Goal: Transaction & Acquisition: Purchase product/service

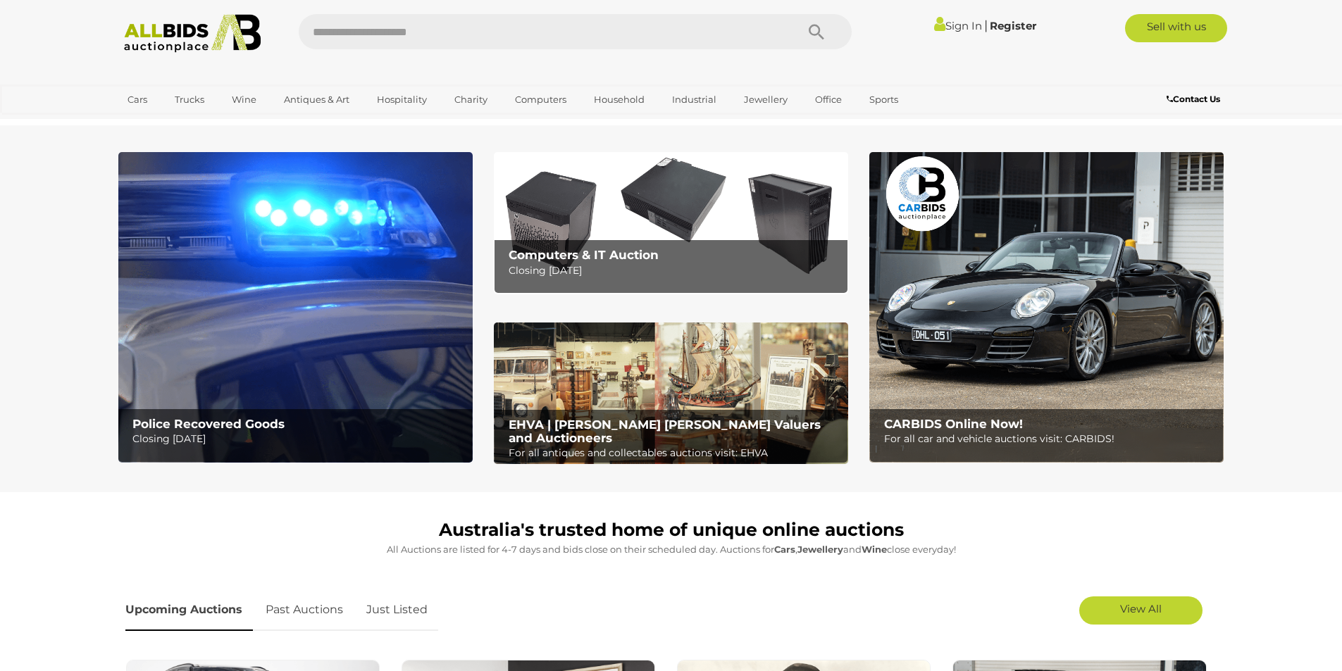
click at [951, 23] on link "Sign In" at bounding box center [958, 25] width 48 height 13
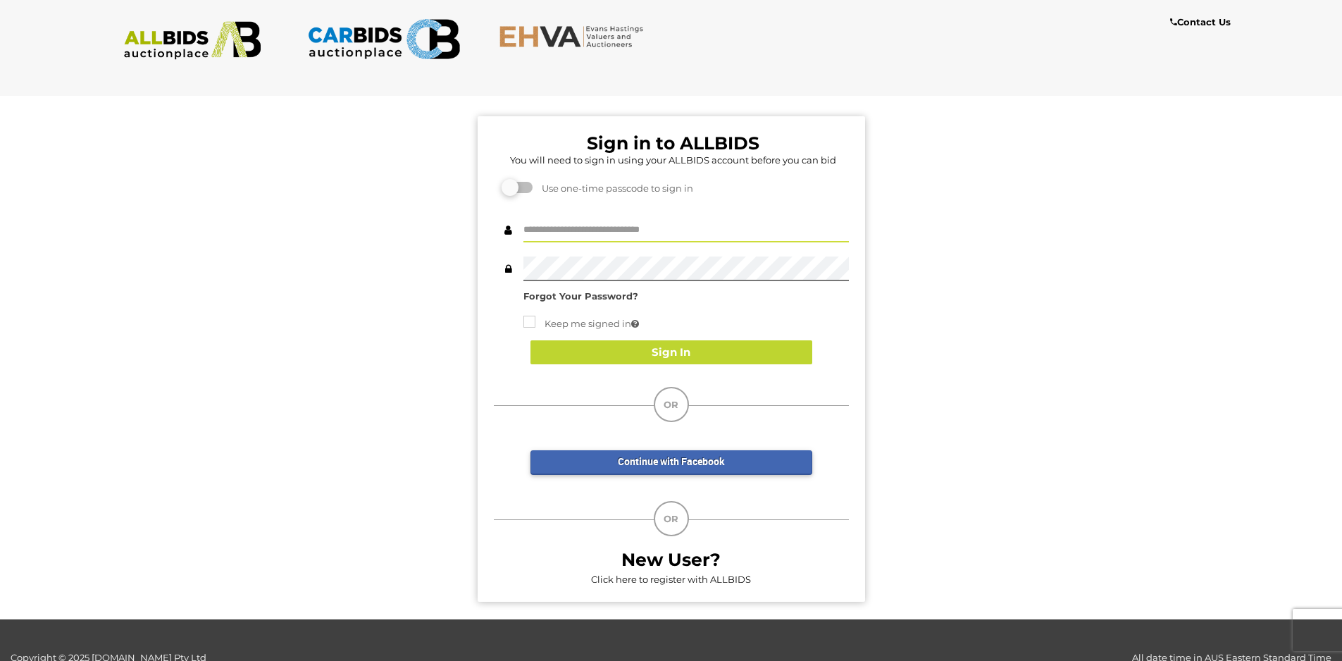
click at [583, 229] on input "text" at bounding box center [687, 230] width 326 height 25
type input "**********"
click at [639, 351] on button "Sign In" at bounding box center [672, 352] width 282 height 25
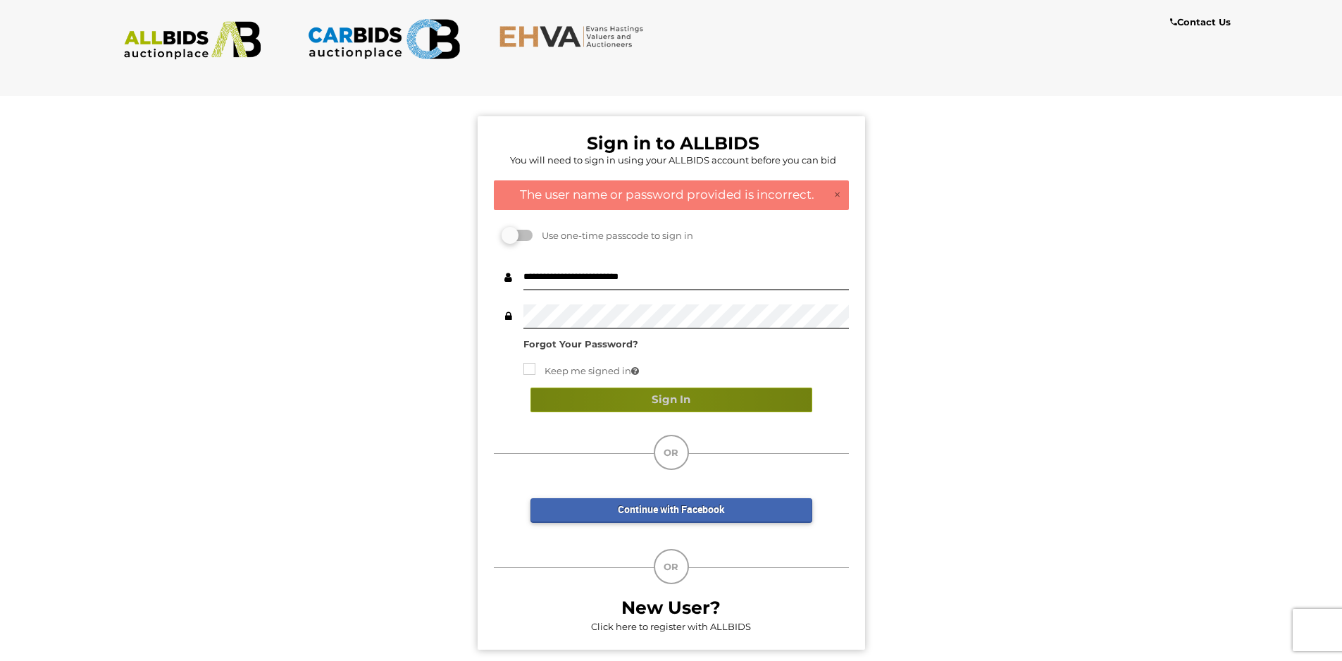
click at [657, 404] on button "Sign In" at bounding box center [672, 400] width 282 height 25
click at [639, 402] on button "Sign In" at bounding box center [672, 400] width 282 height 25
click at [622, 405] on button "Sign In" at bounding box center [672, 400] width 282 height 25
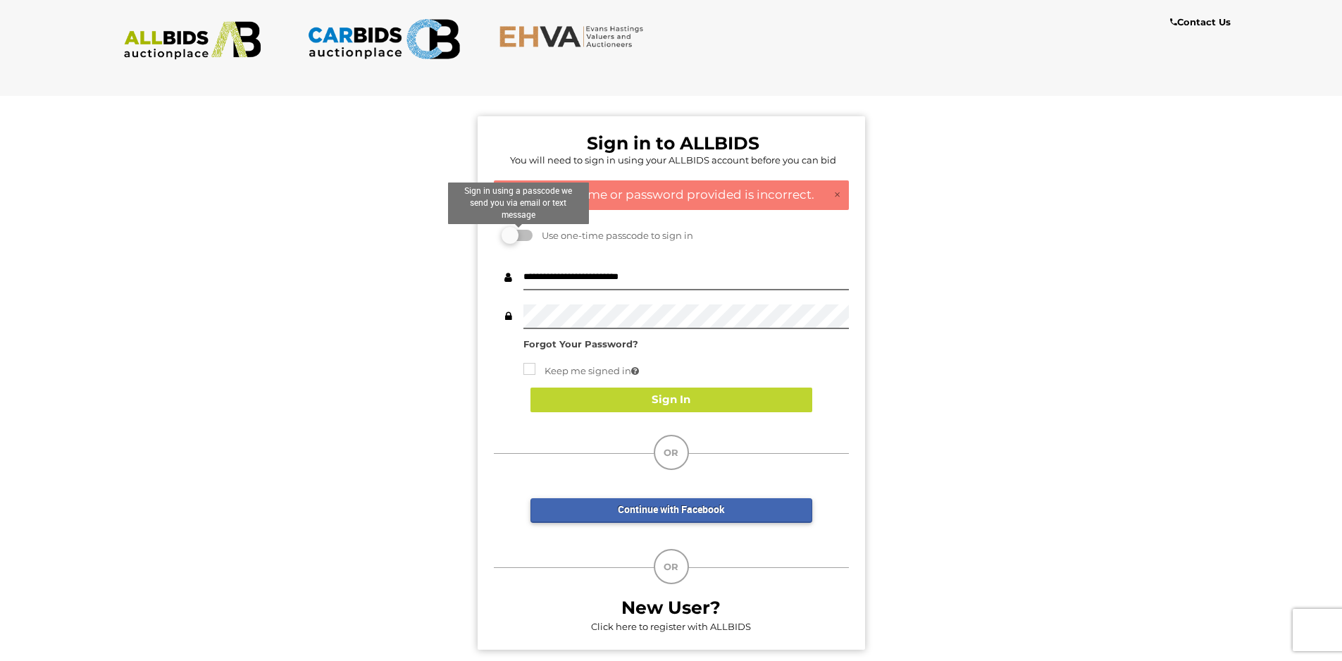
click at [531, 233] on label at bounding box center [518, 235] width 28 height 11
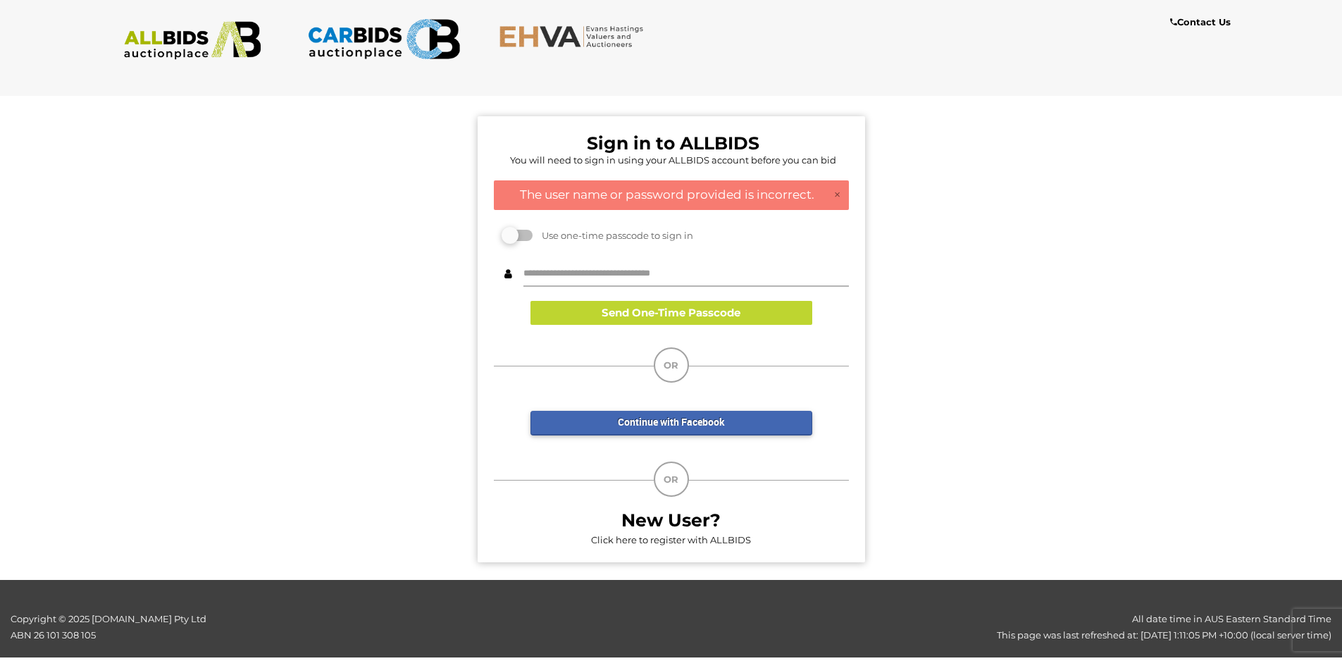
click at [604, 272] on input "text" at bounding box center [687, 274] width 326 height 25
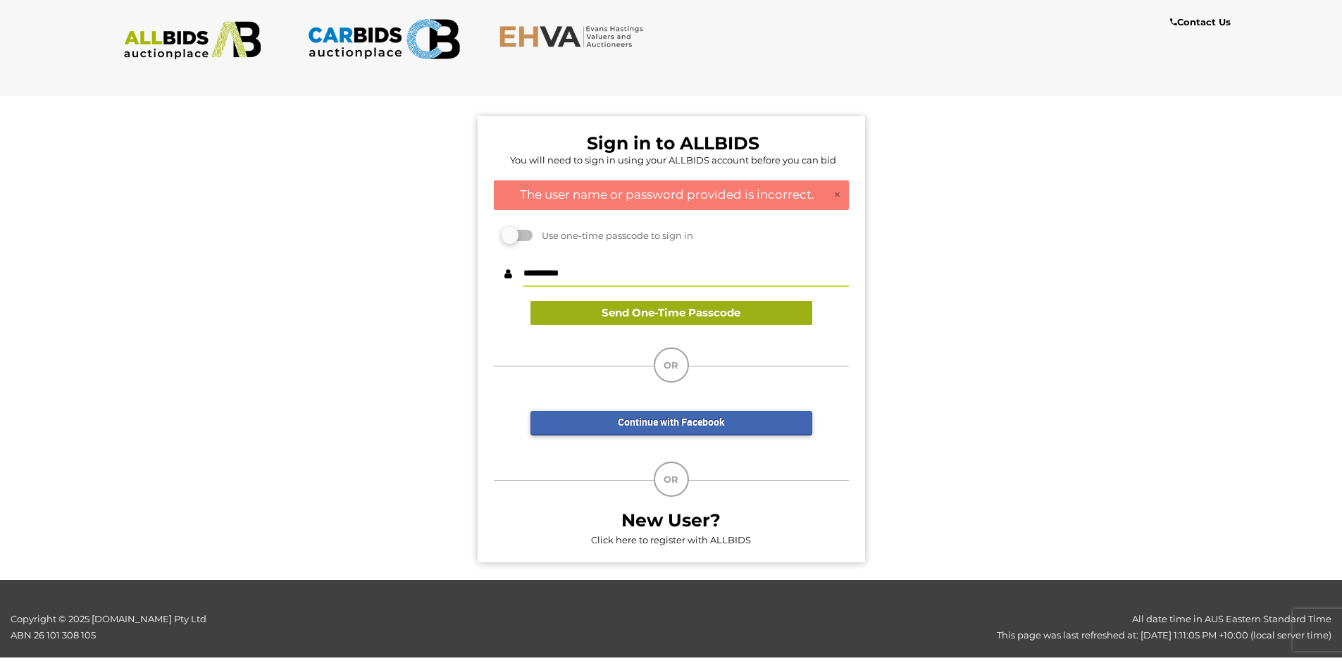
type input "**********"
click at [666, 316] on button "Send One-Time Passcode" at bounding box center [672, 313] width 282 height 25
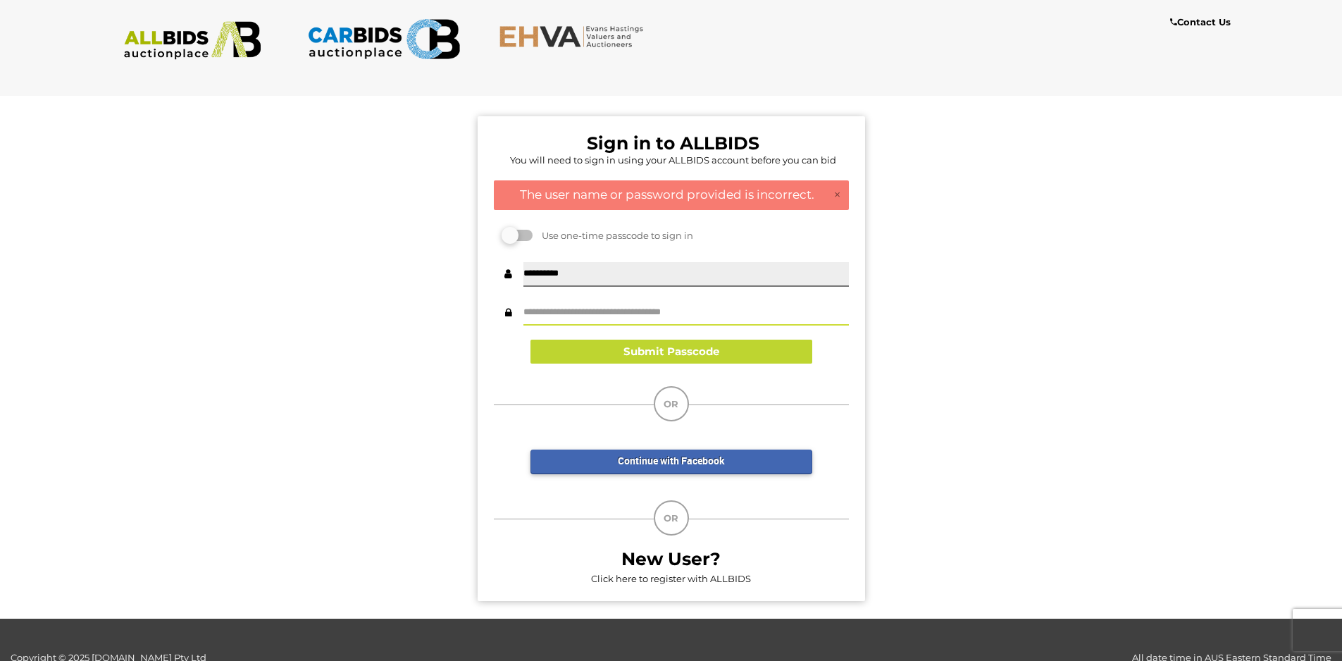
click at [666, 316] on input "text" at bounding box center [687, 313] width 326 height 25
type input "******"
click at [677, 354] on button "Submit Passcode" at bounding box center [672, 352] width 282 height 25
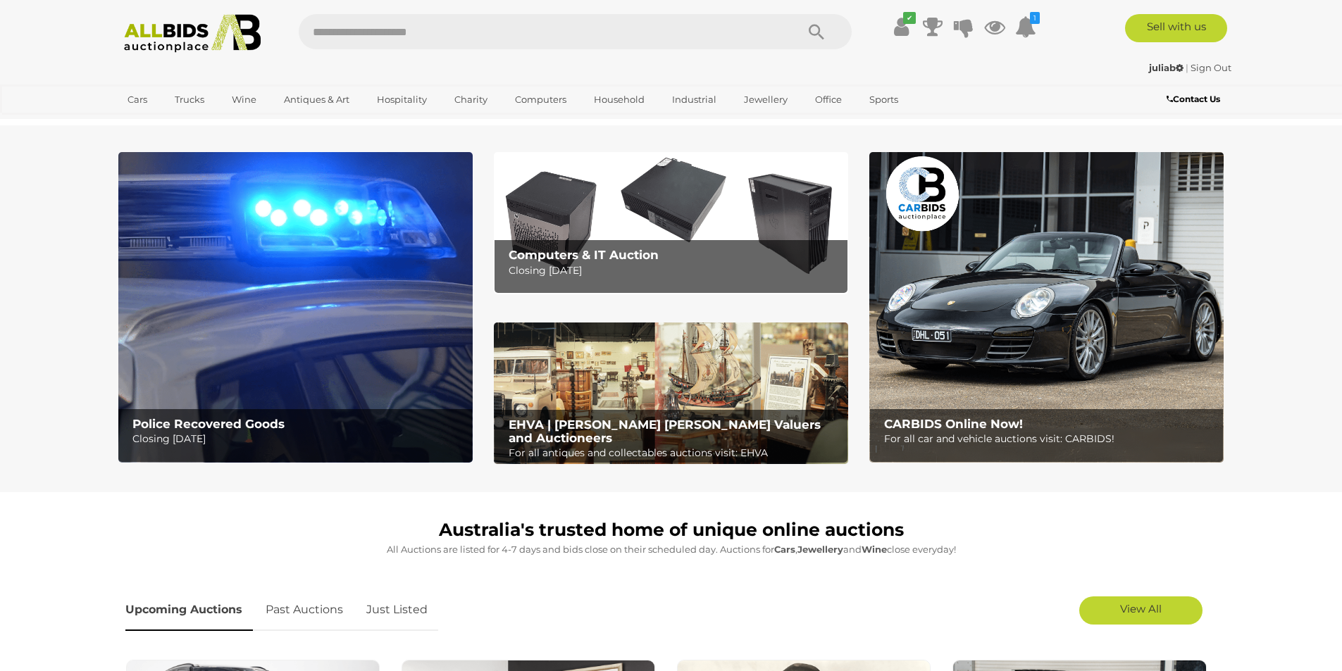
click at [287, 312] on img at bounding box center [295, 307] width 354 height 311
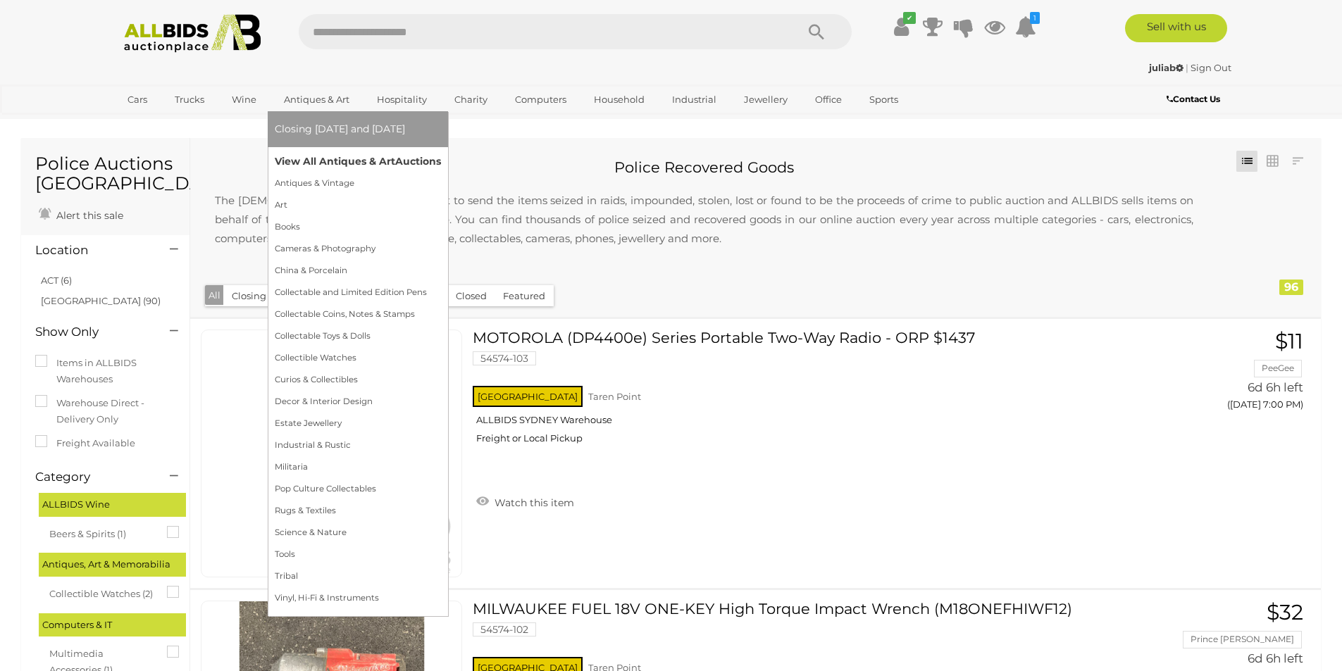
click at [349, 164] on link "View All Antiques & Art Auctions" at bounding box center [358, 162] width 166 height 22
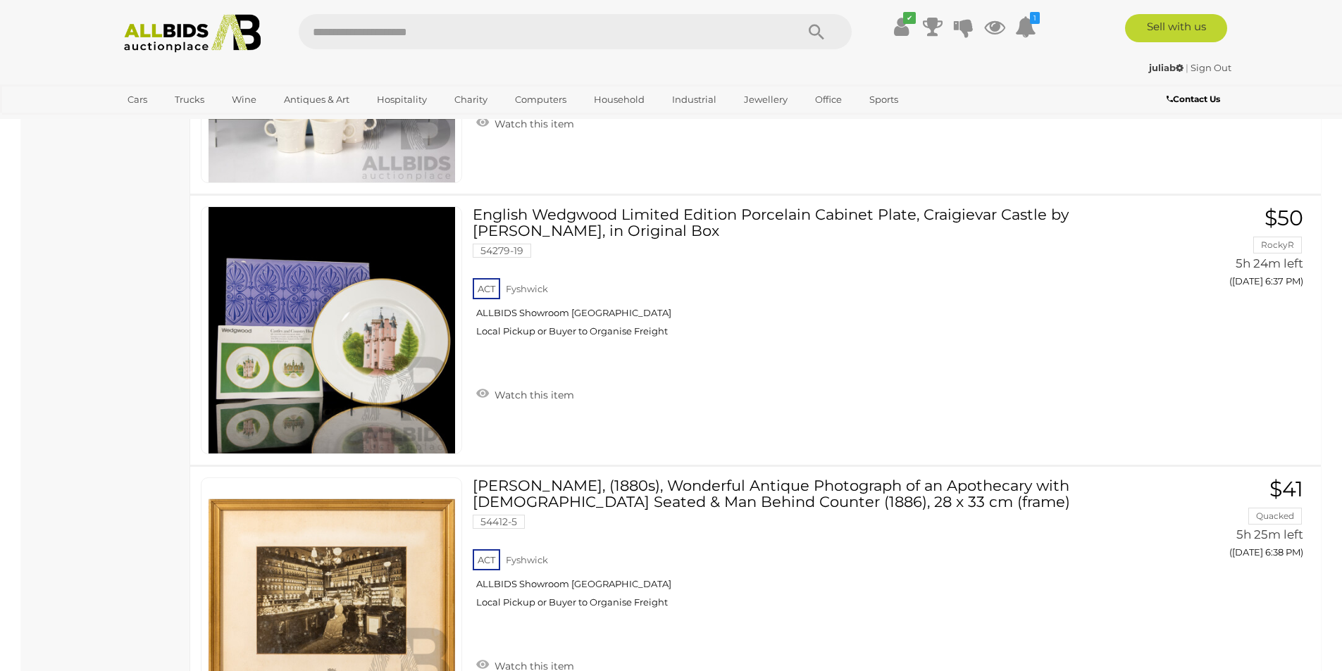
scroll to position [3758, 0]
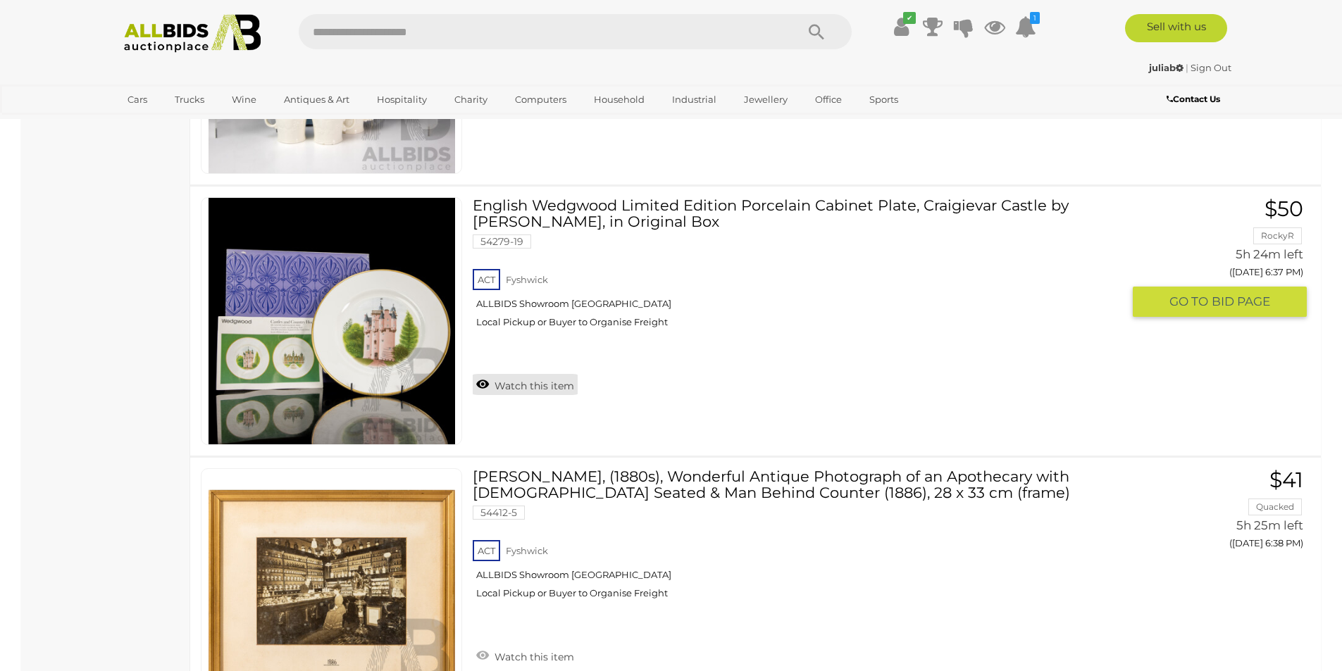
click at [539, 381] on link "Watch this item" at bounding box center [525, 384] width 105 height 21
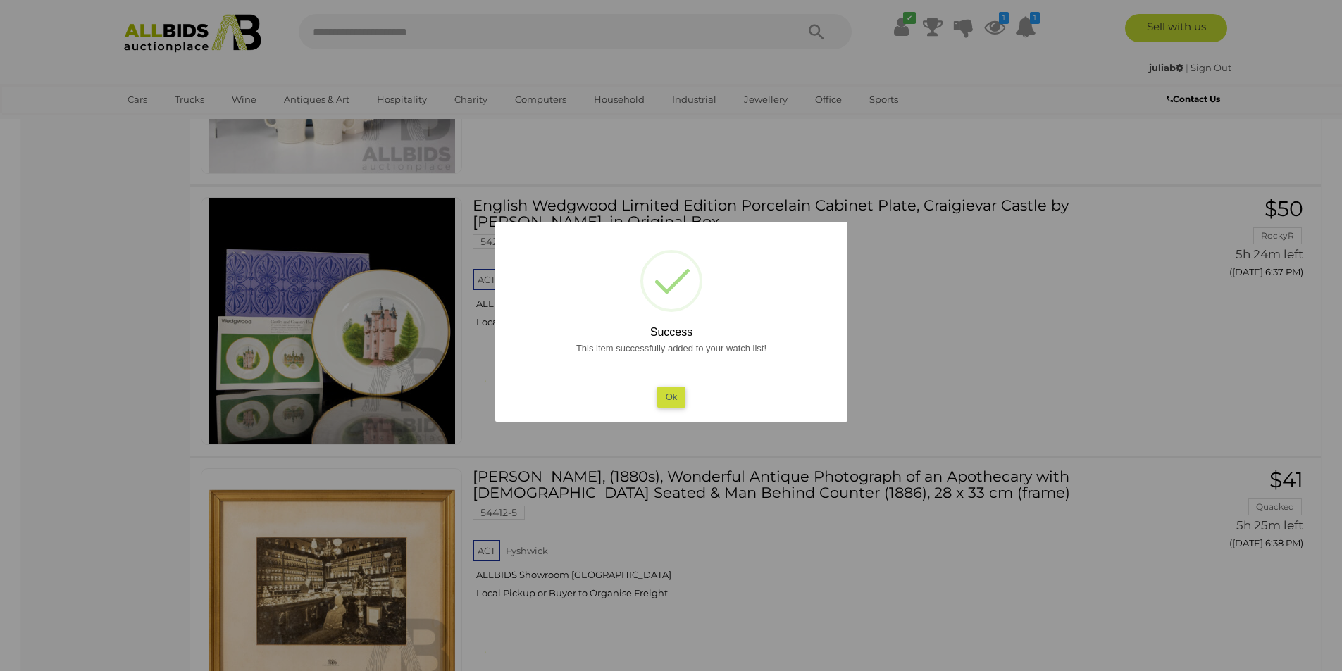
click at [667, 393] on button "Ok" at bounding box center [671, 397] width 29 height 20
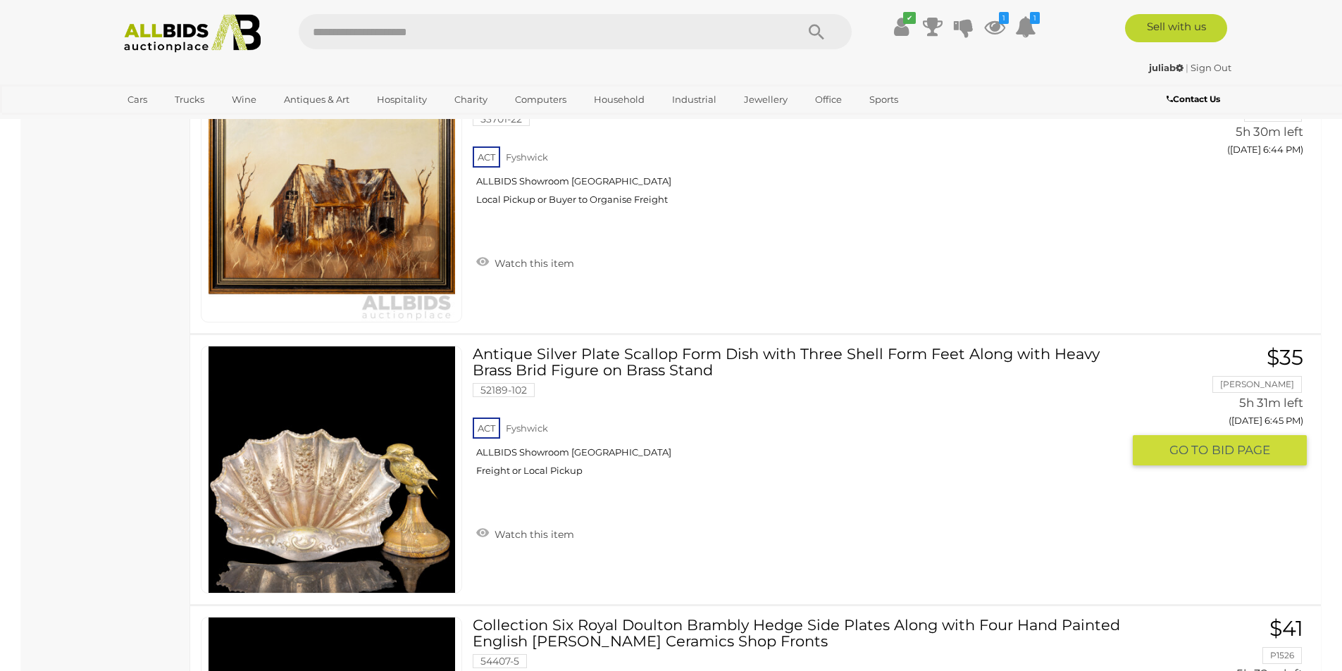
scroll to position [8455, 0]
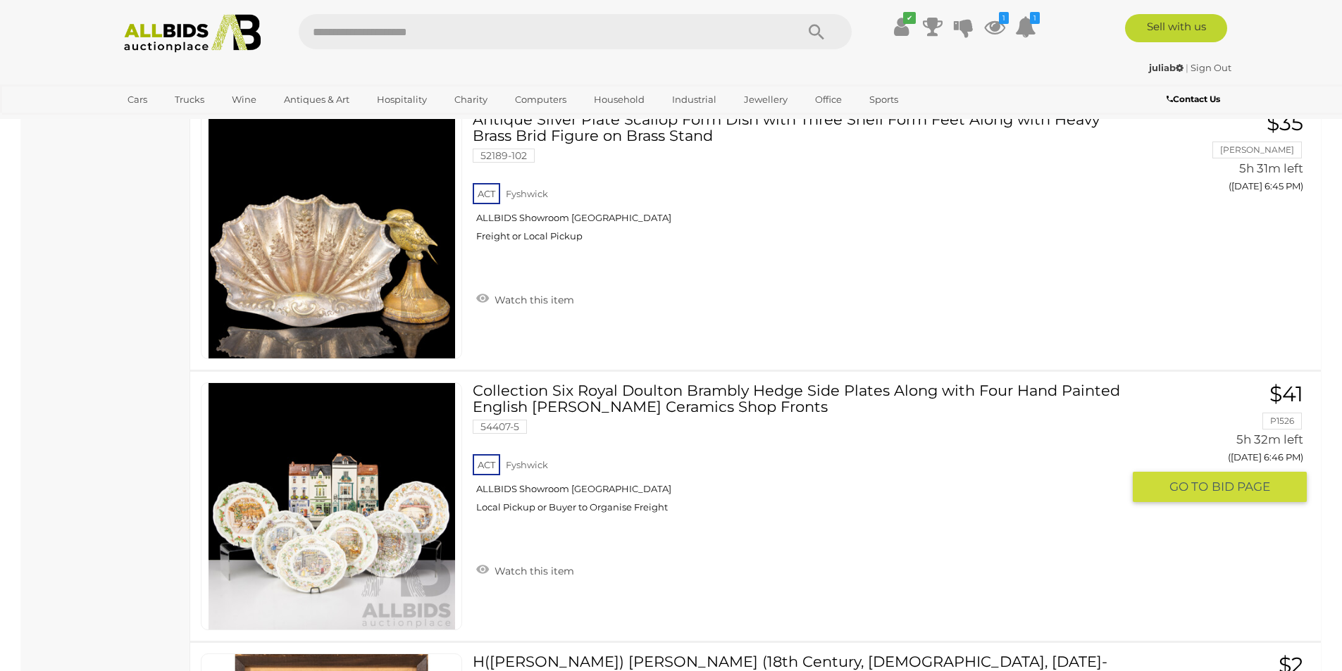
click at [587, 395] on link "Collection Six Royal Doulton Brambly Hedge Side Plates Along with Four Hand Pai…" at bounding box center [802, 454] width 638 height 142
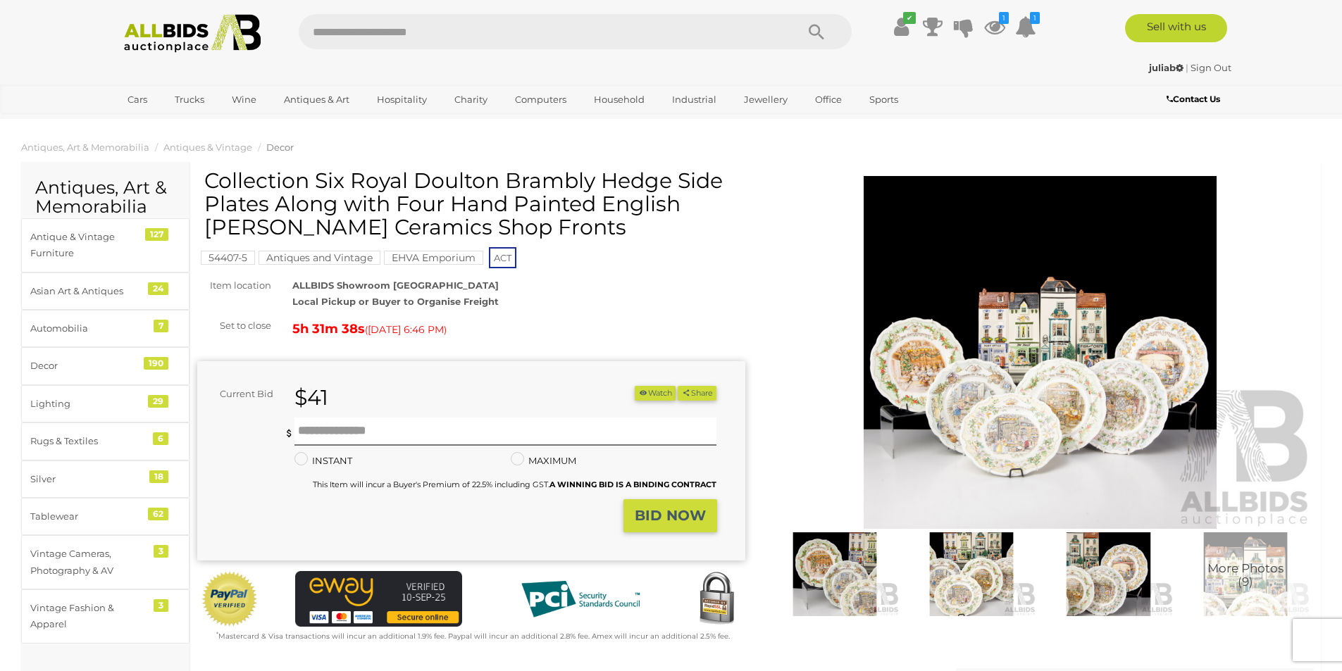
click at [1073, 378] on img at bounding box center [1041, 352] width 548 height 353
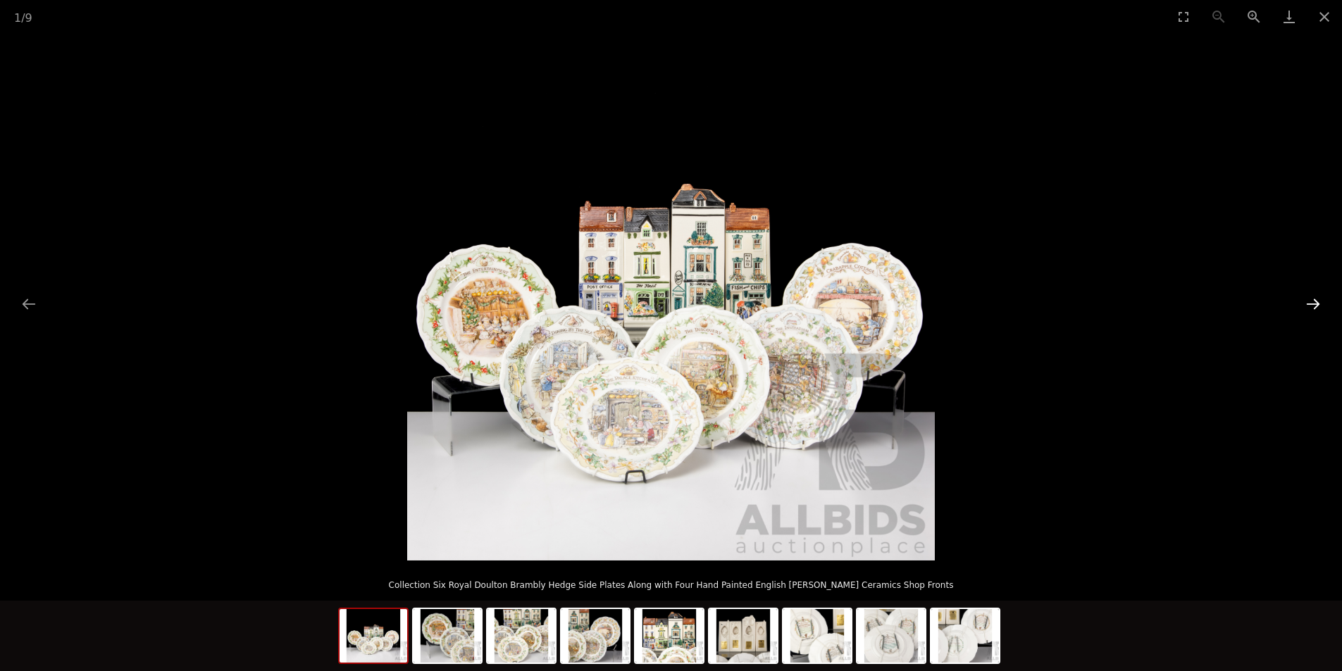
click at [1322, 299] on button "Next slide" at bounding box center [1314, 303] width 30 height 27
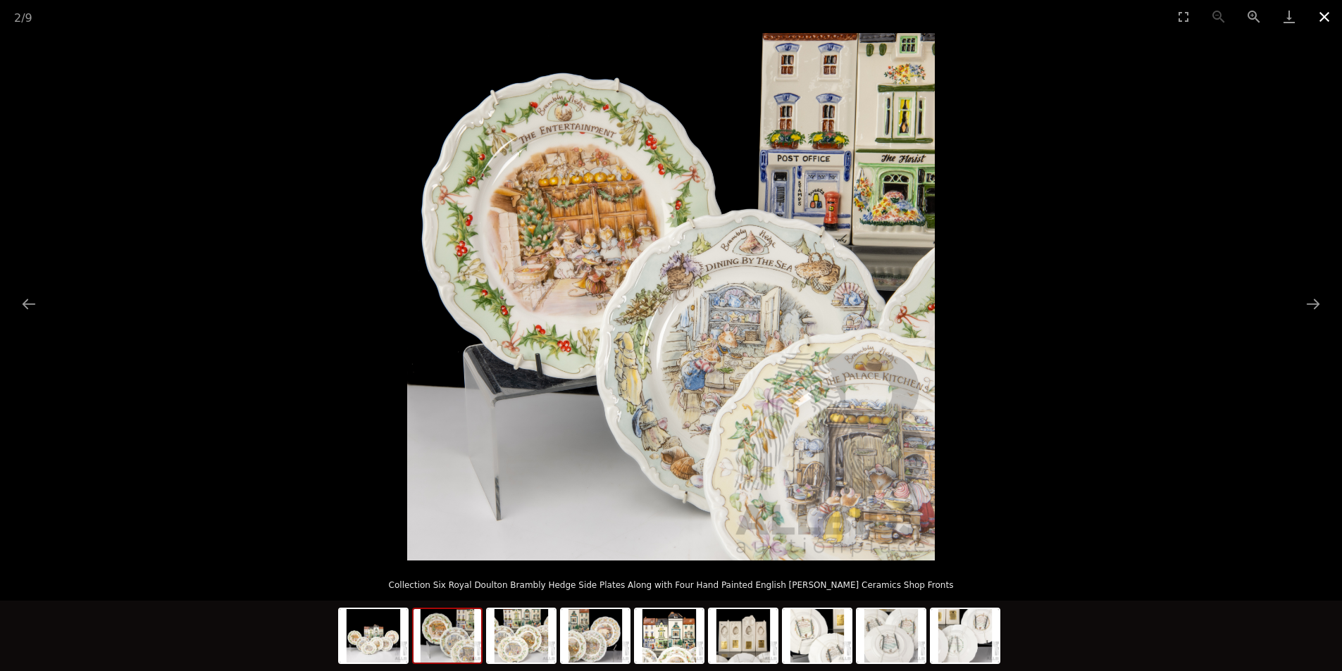
click at [1330, 9] on button "Close gallery" at bounding box center [1324, 16] width 35 height 33
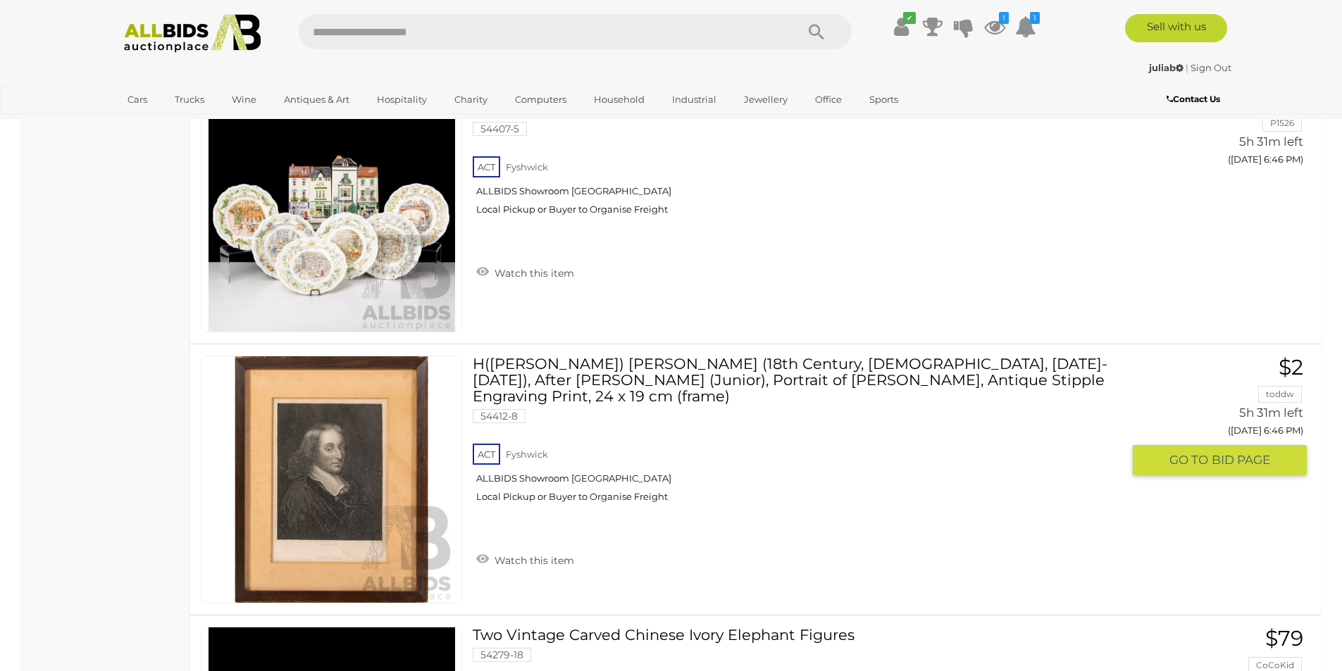
scroll to position [8518, 0]
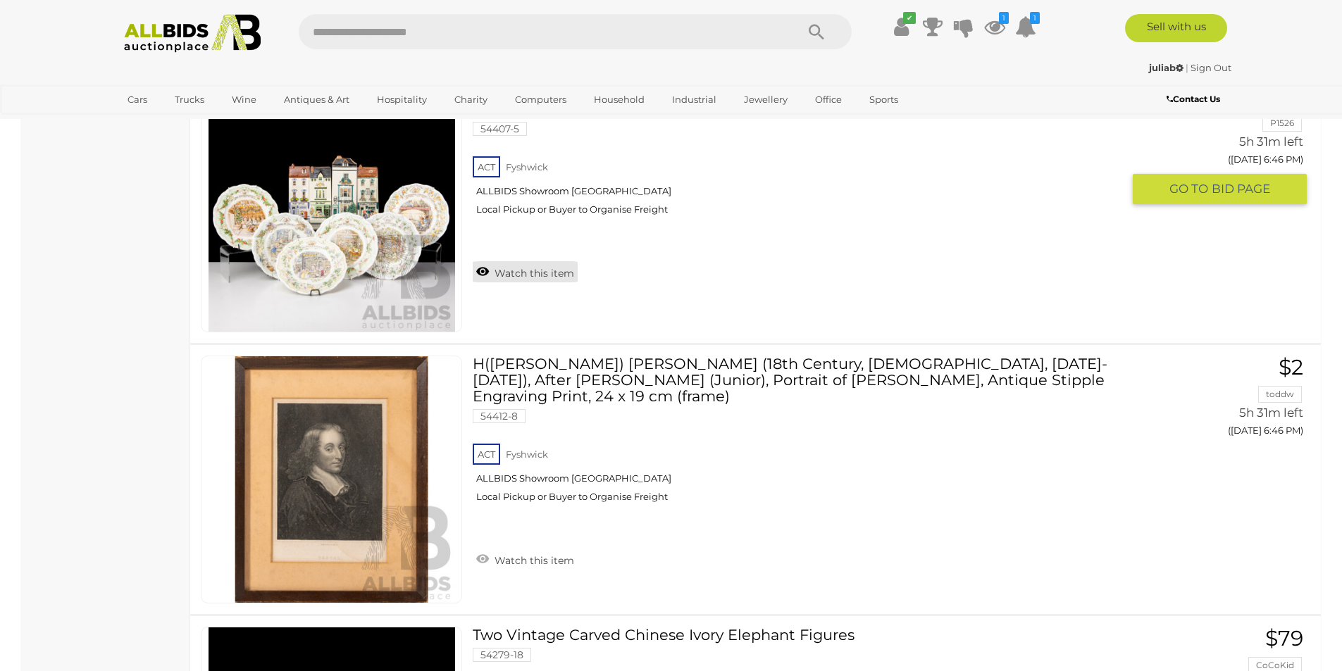
click at [546, 274] on link "Watch this item" at bounding box center [525, 271] width 105 height 21
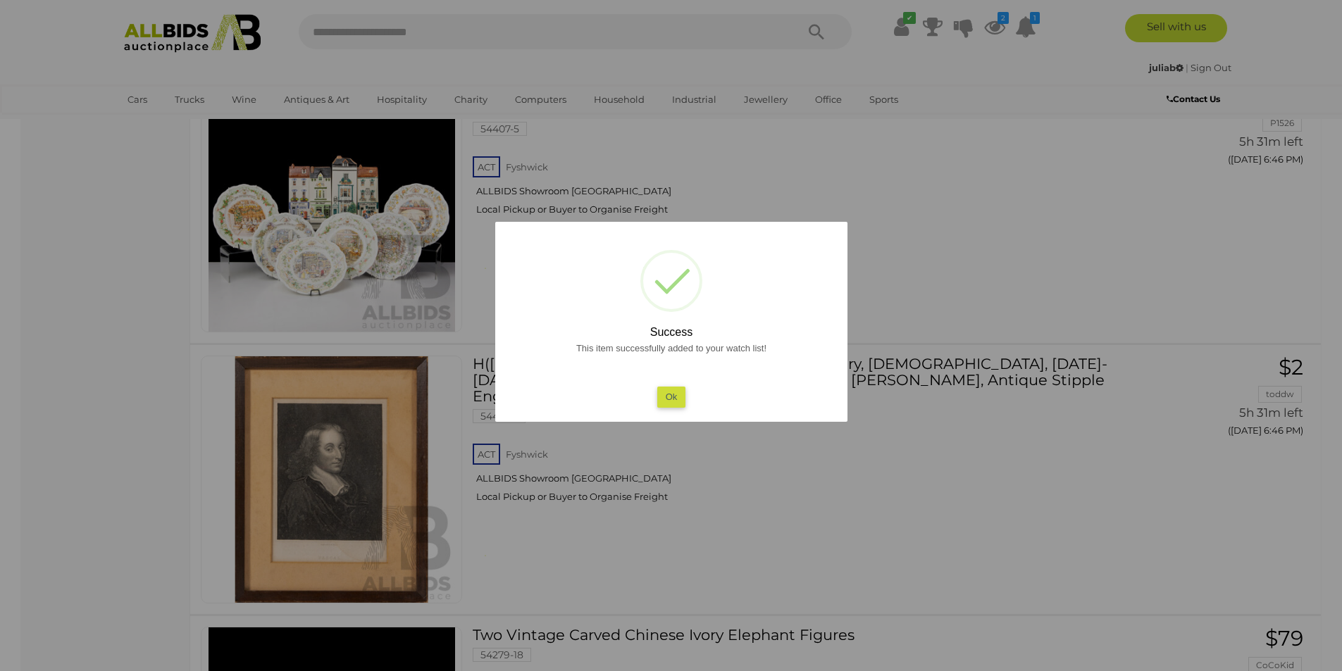
click at [663, 389] on button "Ok" at bounding box center [671, 397] width 29 height 20
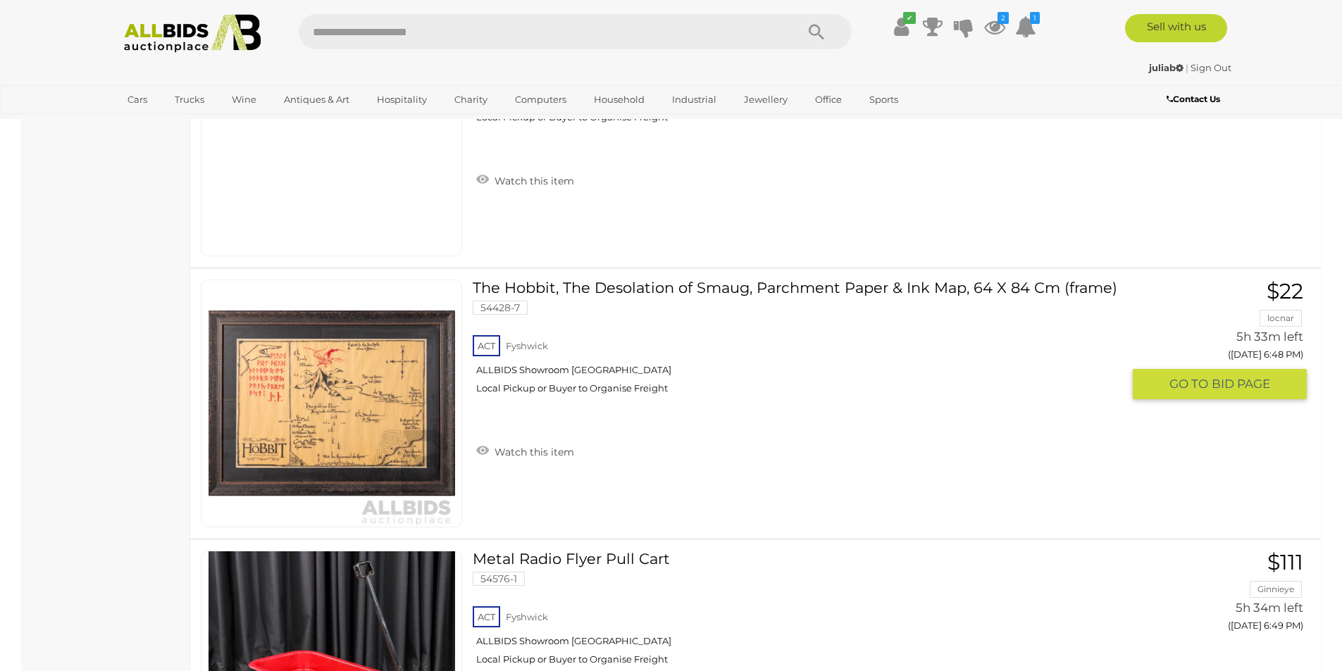
scroll to position [9928, 0]
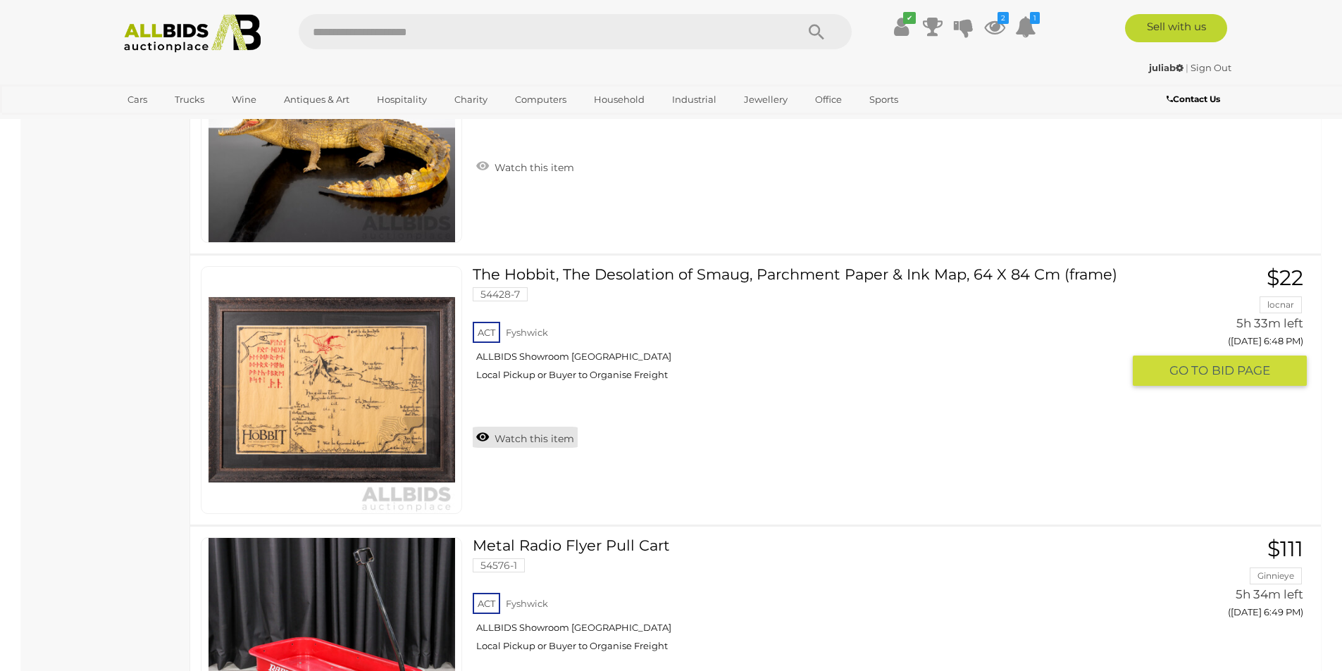
click at [509, 442] on link "Watch this item" at bounding box center [525, 437] width 105 height 21
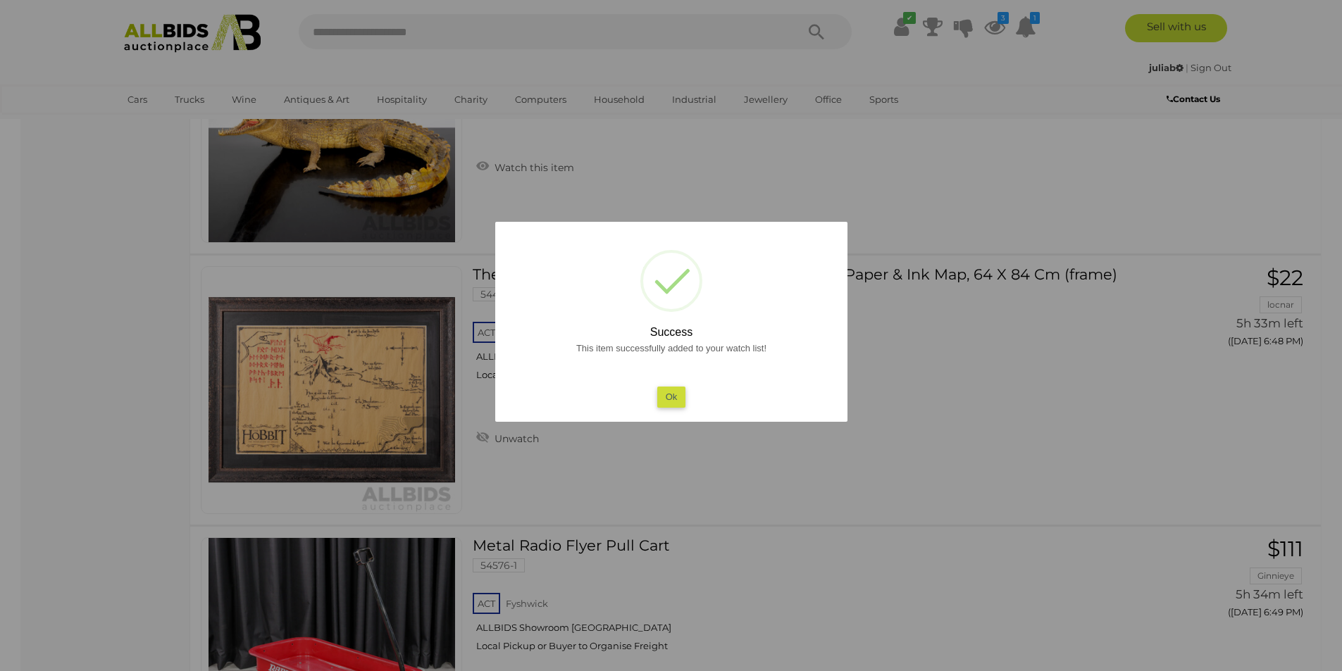
click at [676, 392] on button "Ok" at bounding box center [671, 397] width 29 height 20
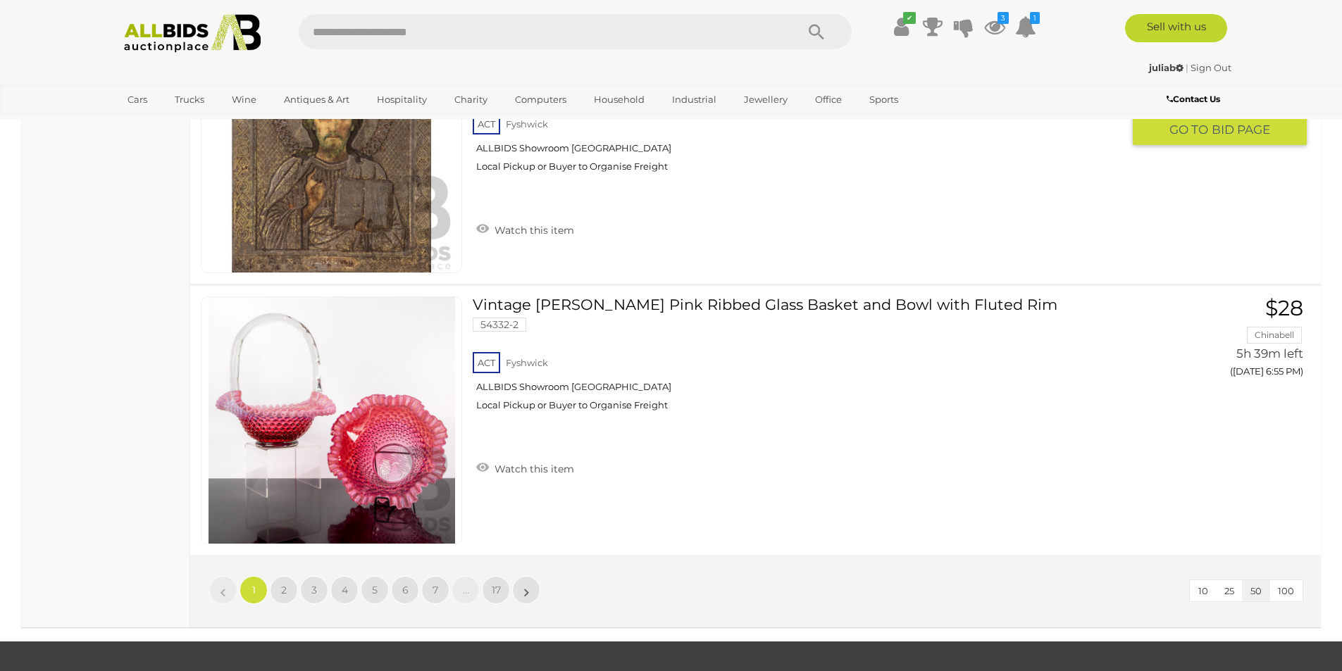
scroll to position [13450, 0]
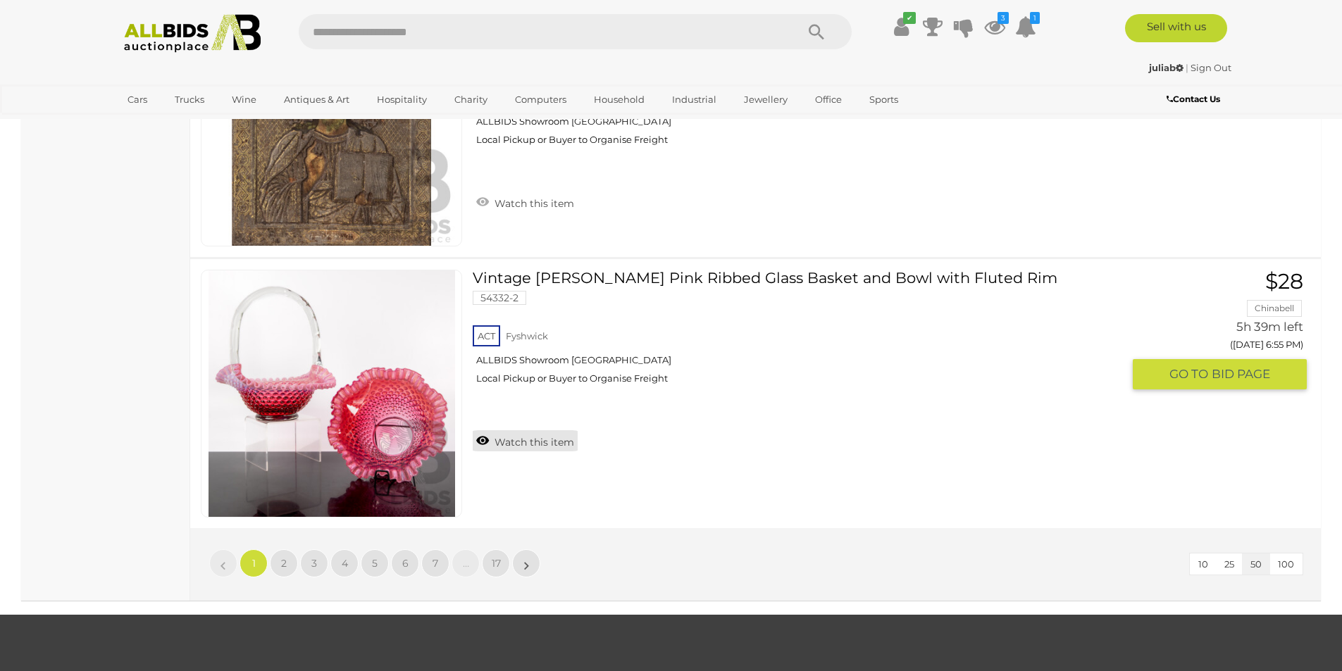
click at [536, 449] on link "Watch this item" at bounding box center [525, 440] width 105 height 21
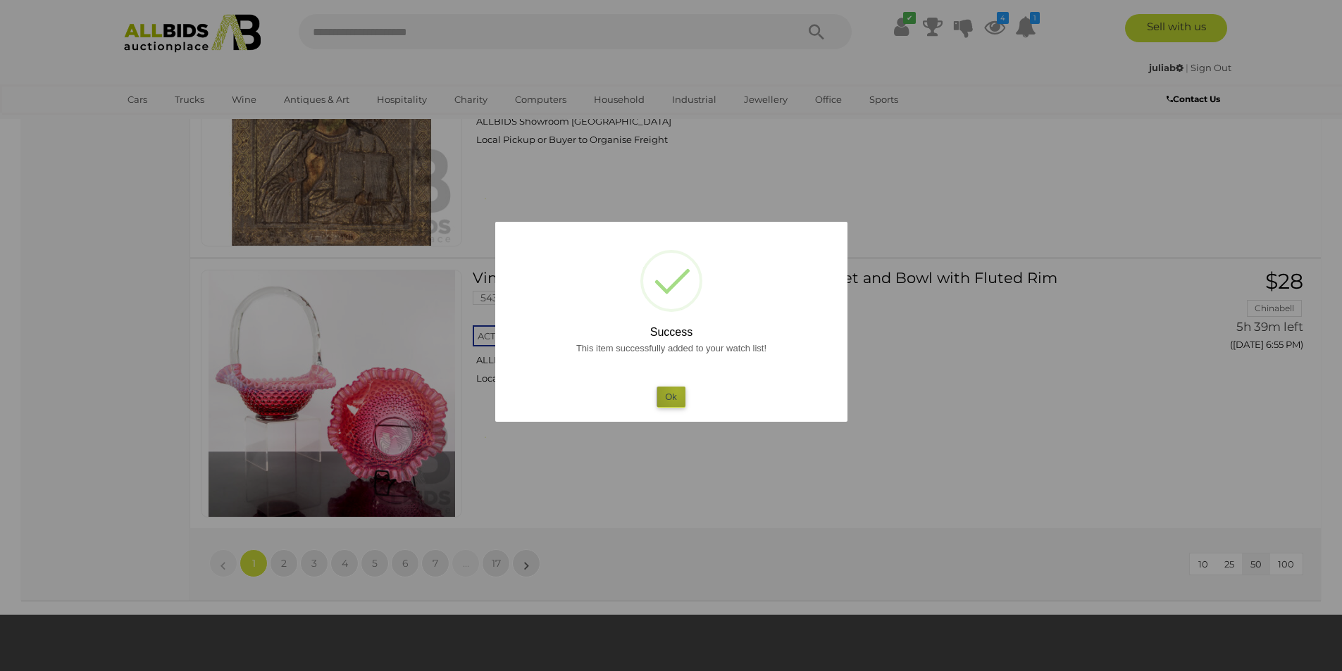
click at [677, 391] on button "Ok" at bounding box center [671, 397] width 29 height 20
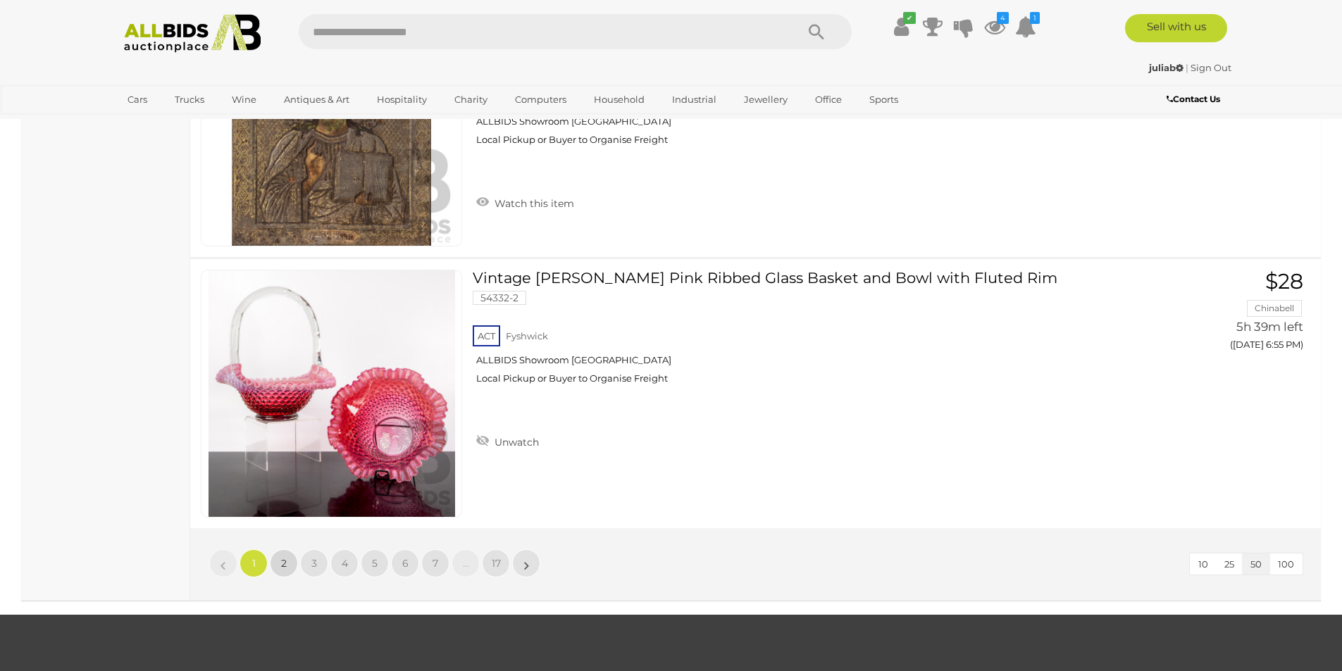
click at [283, 564] on span "2" at bounding box center [284, 563] width 6 height 13
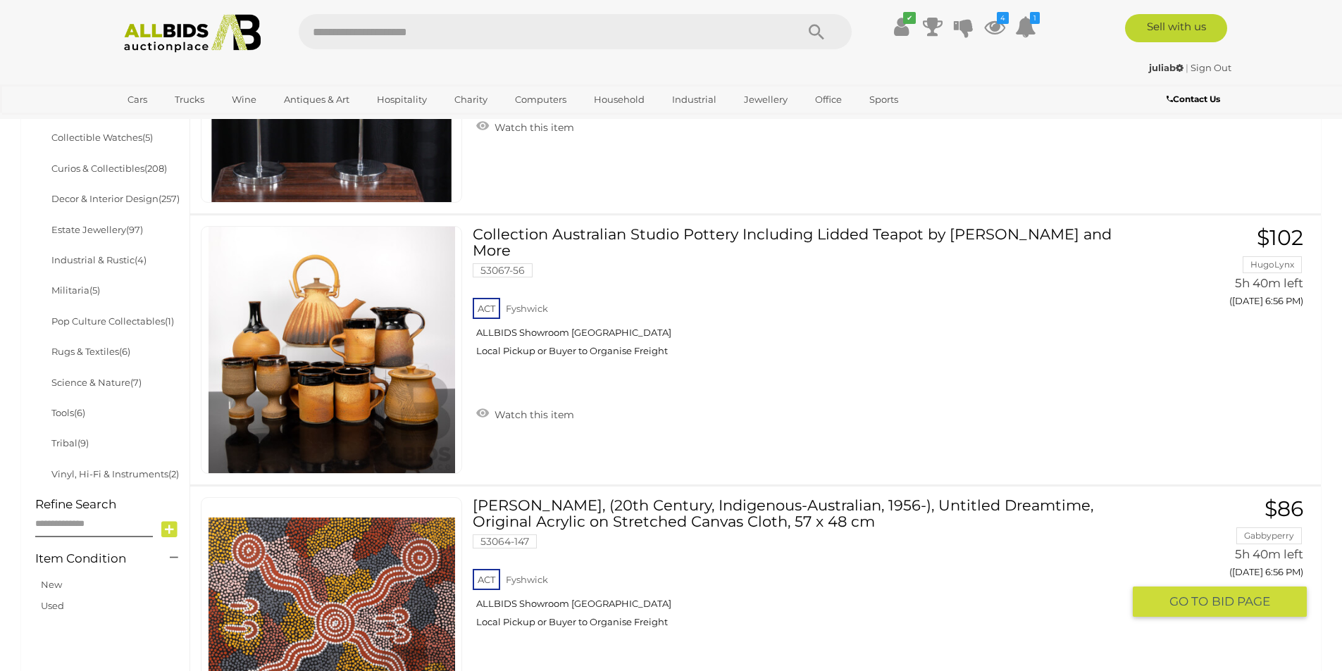
scroll to position [979, 0]
